Goal: Information Seeking & Learning: Learn about a topic

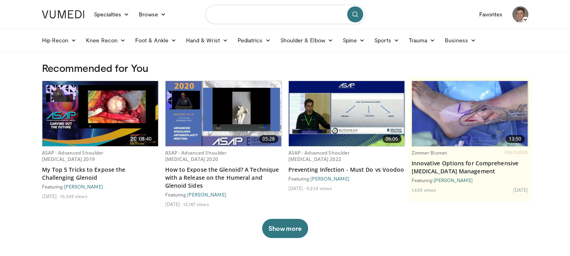
click at [249, 18] on input "Search topics, interventions" at bounding box center [285, 14] width 160 height 19
type input "**********"
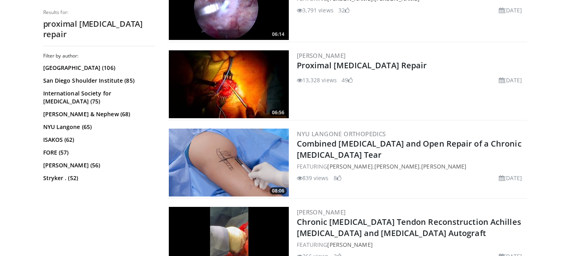
scroll to position [560, 0]
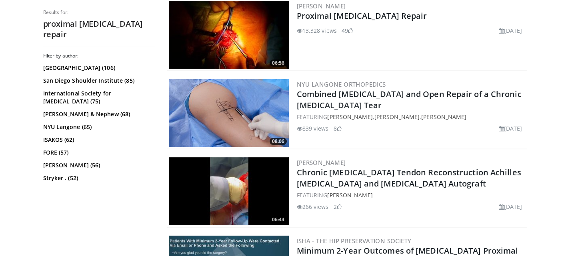
click at [222, 115] on img at bounding box center [229, 113] width 120 height 68
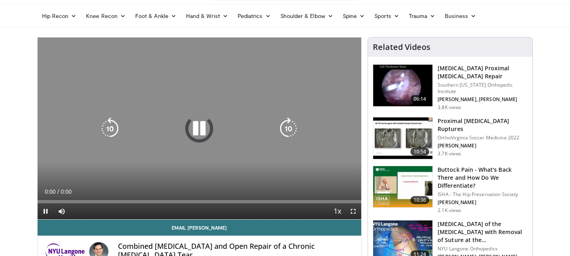
scroll to position [40, 0]
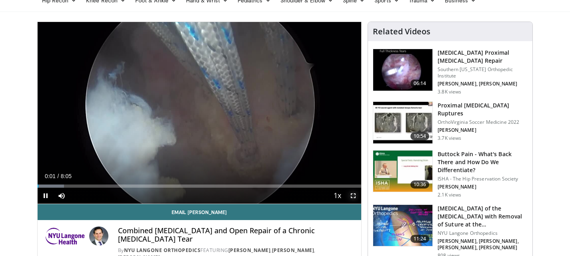
click at [357, 196] on span "Video Player" at bounding box center [353, 196] width 16 height 16
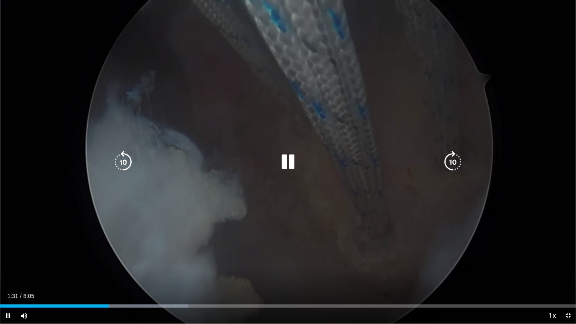
click at [291, 164] on icon "Video Player" at bounding box center [288, 162] width 22 height 22
click at [289, 160] on icon "Video Player" at bounding box center [288, 162] width 22 height 22
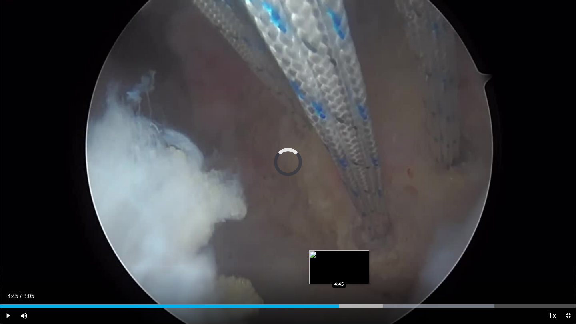
click at [339, 256] on div "4:45" at bounding box center [169, 305] width 339 height 3
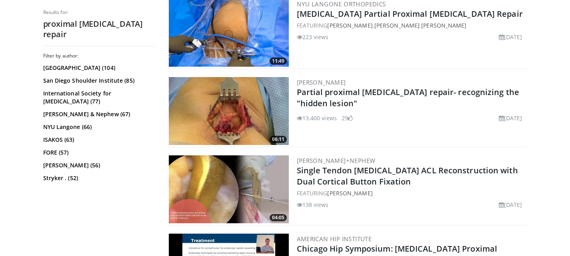
scroll to position [1120, 0]
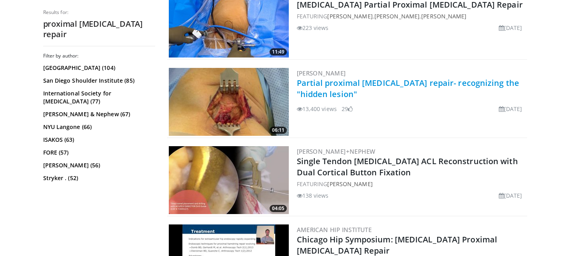
click at [306, 80] on link "Partial proximal [MEDICAL_DATA] repair- recognizing the "hidden lesion"" at bounding box center [408, 89] width 223 height 22
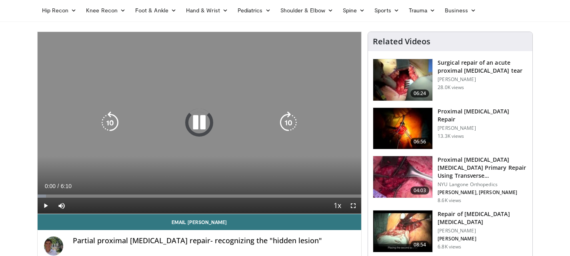
scroll to position [40, 0]
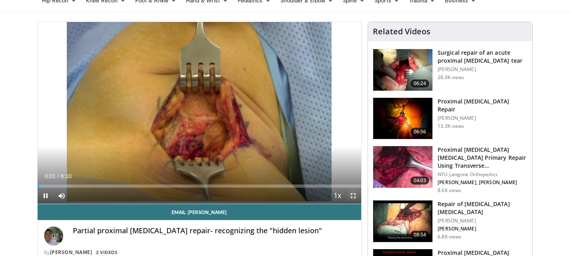
click at [353, 195] on span "Video Player" at bounding box center [353, 196] width 16 height 16
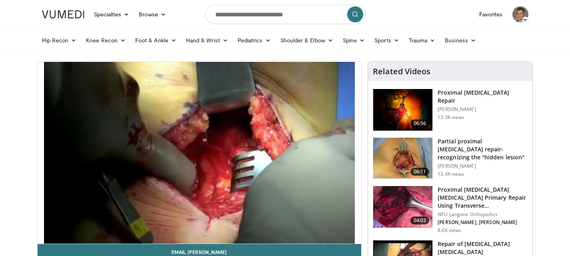
click at [403, 197] on img at bounding box center [402, 207] width 59 height 42
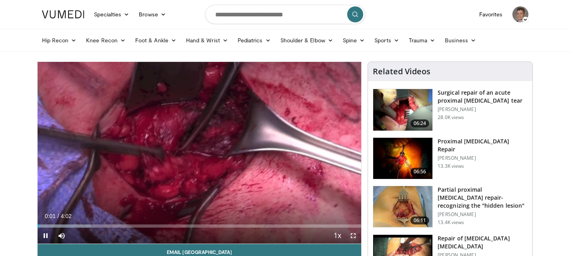
click at [356, 235] on span "Video Player" at bounding box center [353, 236] width 16 height 16
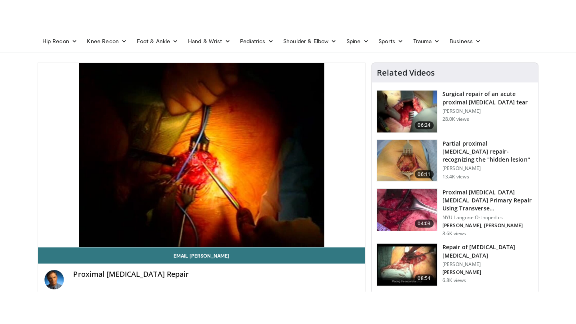
scroll to position [40, 0]
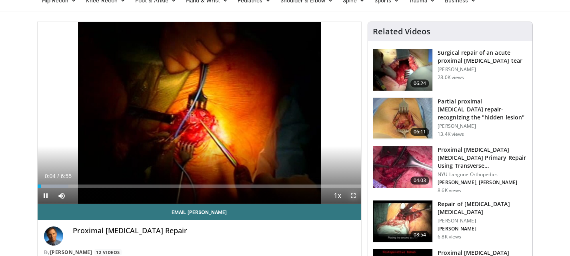
click at [353, 197] on span "Video Player" at bounding box center [353, 196] width 16 height 16
